Goal: Transaction & Acquisition: Subscribe to service/newsletter

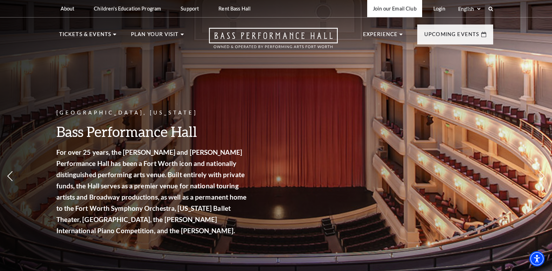
click at [379, 8] on link "Join our Email Club" at bounding box center [394, 8] width 55 height 17
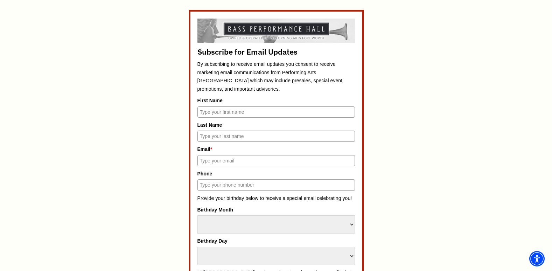
scroll to position [321, 0]
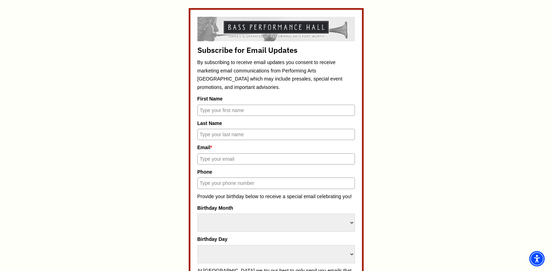
click at [236, 110] on input "First Name" at bounding box center [275, 110] width 157 height 11
type input "[PERSON_NAME]"
type input "[EMAIL_ADDRESS][DOMAIN_NAME]"
type input "8062900793"
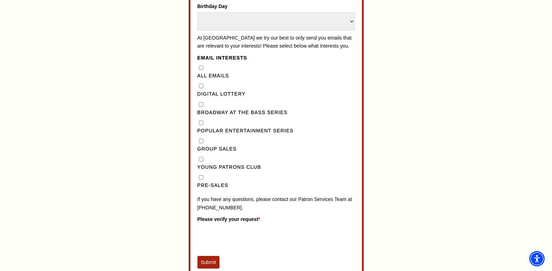
scroll to position [556, 0]
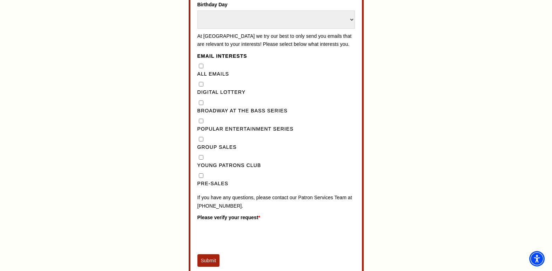
click at [201, 178] on input "Pre-Sales" at bounding box center [201, 175] width 5 height 5
checkbox input "true"
click at [200, 141] on Sales"] "Group Sales" at bounding box center [201, 139] width 5 height 5
checkbox Sales"] "true"
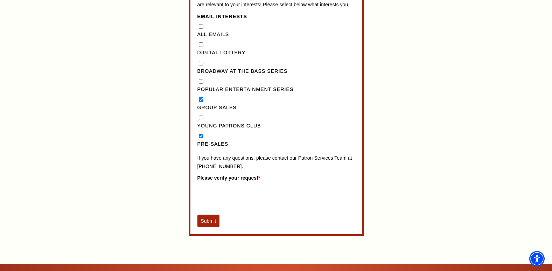
scroll to position [597, 0]
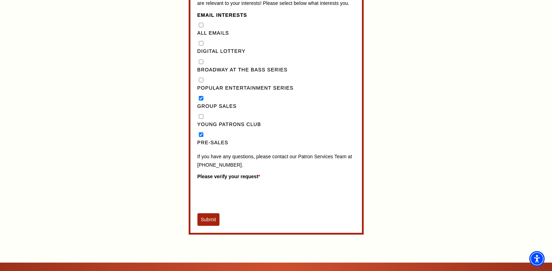
click at [201, 82] on Series"] "Popular Entertainment Series" at bounding box center [201, 80] width 5 height 5
checkbox Series"] "true"
click at [201, 100] on Sales"] "Group Sales" at bounding box center [201, 98] width 5 height 5
checkbox Sales"] "false"
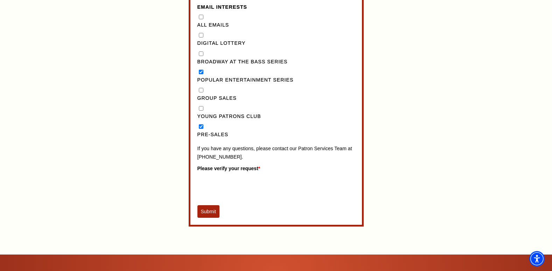
scroll to position [638, 0]
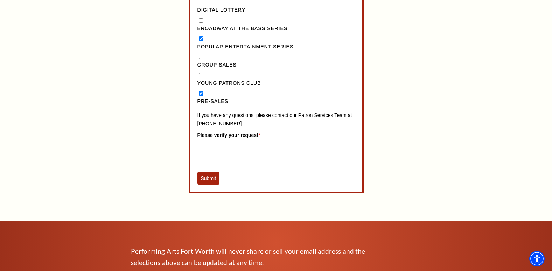
click at [204, 184] on button "Submit" at bounding box center [208, 178] width 22 height 13
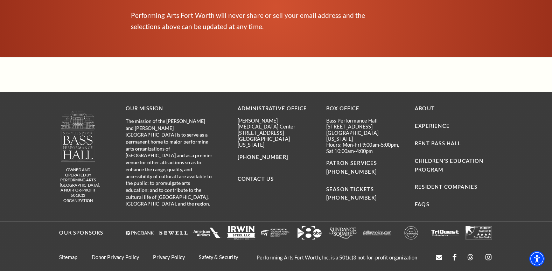
scroll to position [410, 0]
